Goal: Transaction & Acquisition: Purchase product/service

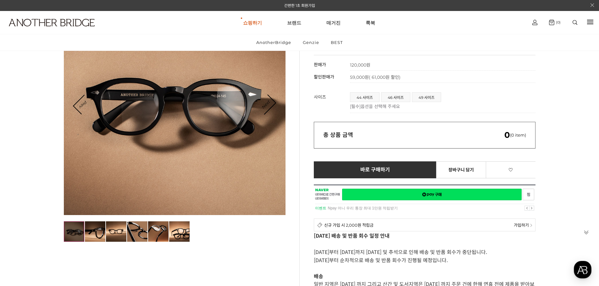
scroll to position [94, 0]
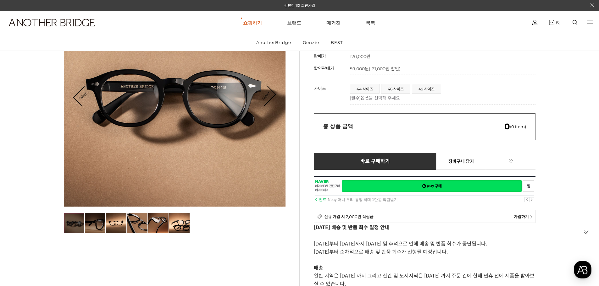
drag, startPoint x: 91, startPoint y: 223, endPoint x: 102, endPoint y: 222, distance: 10.1
click at [92, 223] on img at bounding box center [95, 223] width 20 height 20
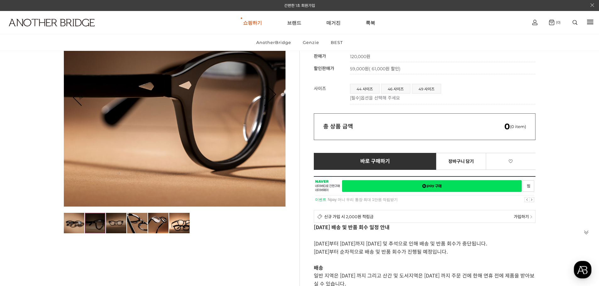
click at [116, 222] on img at bounding box center [116, 223] width 20 height 20
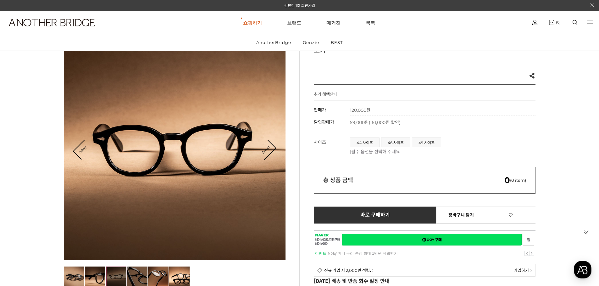
scroll to position [0, 0]
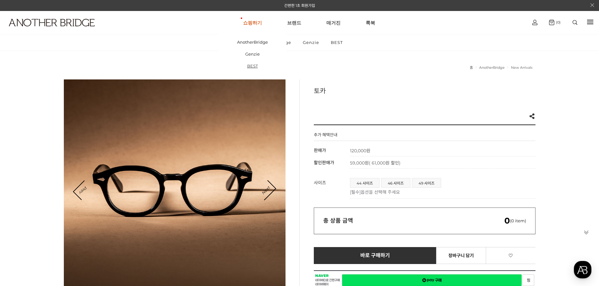
click at [256, 66] on link "BEST" at bounding box center [252, 66] width 68 height 12
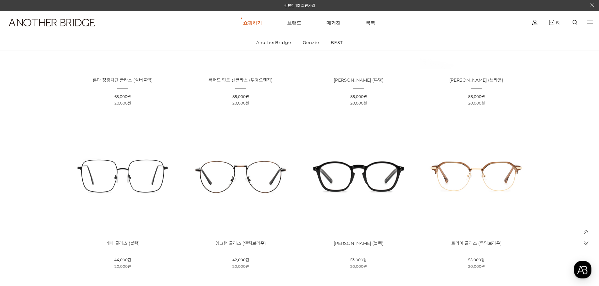
scroll to position [220, 0]
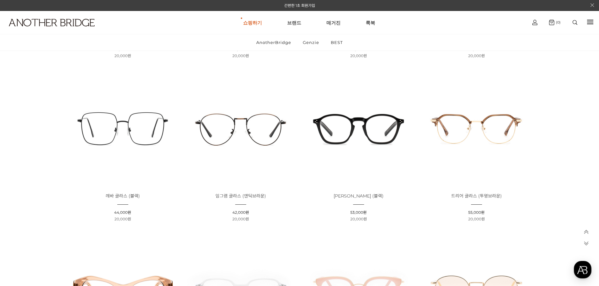
click at [489, 158] on img at bounding box center [476, 127] width 113 height 113
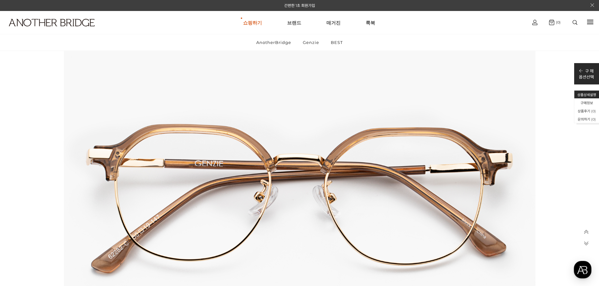
scroll to position [723, 0]
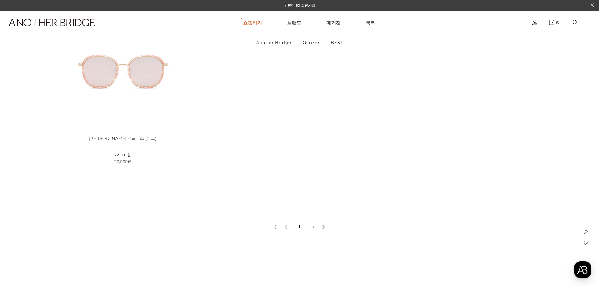
scroll to position [723, 0]
